Goal: Information Seeking & Learning: Learn about a topic

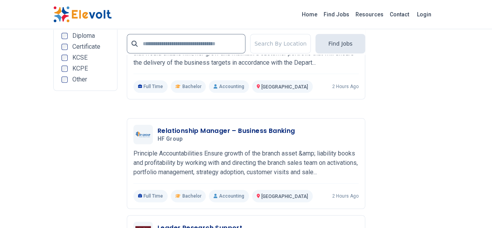
scroll to position [1711, 0]
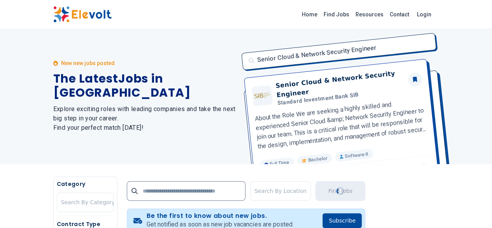
scroll to position [0, 0]
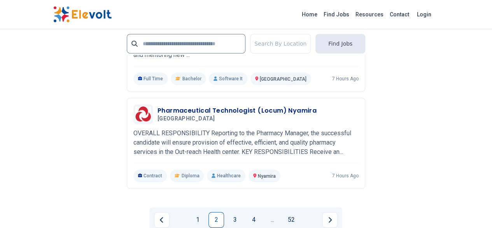
scroll to position [1672, 0]
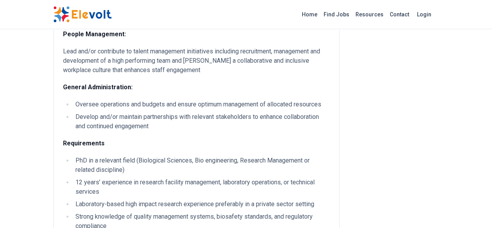
scroll to position [544, 0]
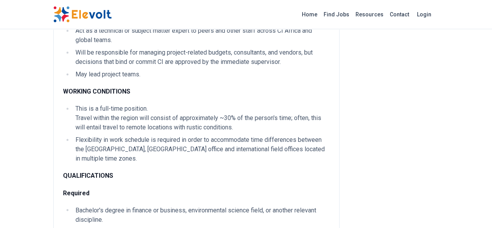
scroll to position [661, 0]
